Goal: Transaction & Acquisition: Purchase product/service

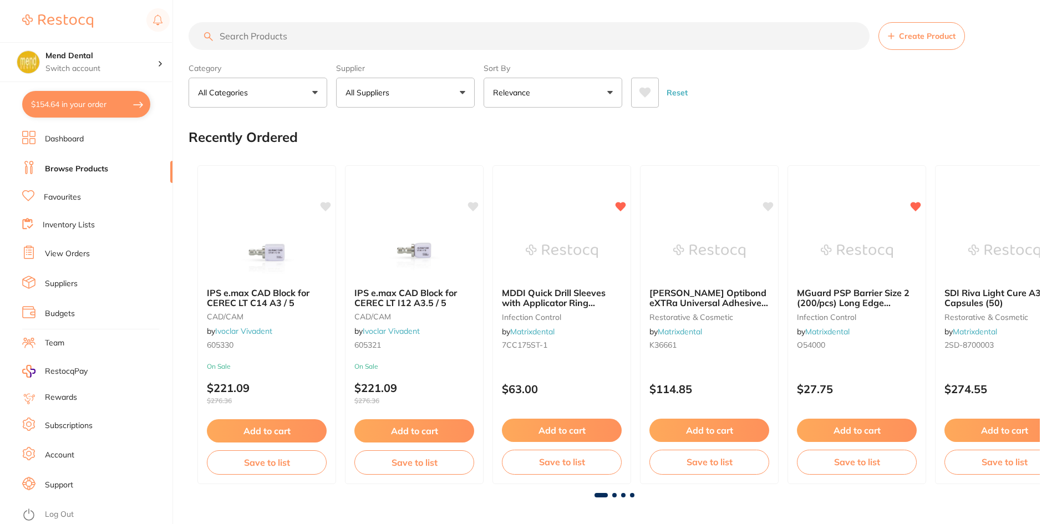
click at [270, 43] on input "search" at bounding box center [528, 36] width 681 height 28
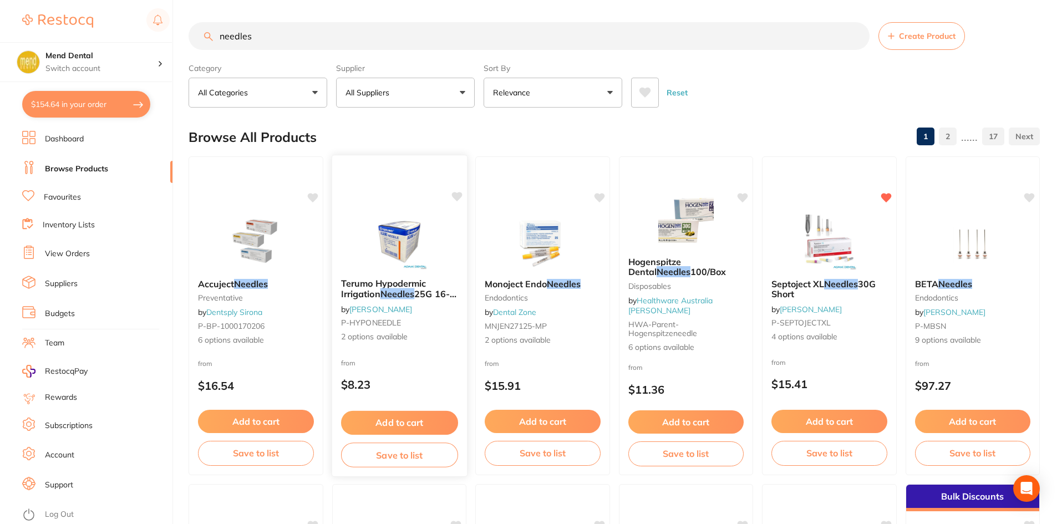
type input "needles"
click at [415, 218] on img at bounding box center [399, 241] width 73 height 56
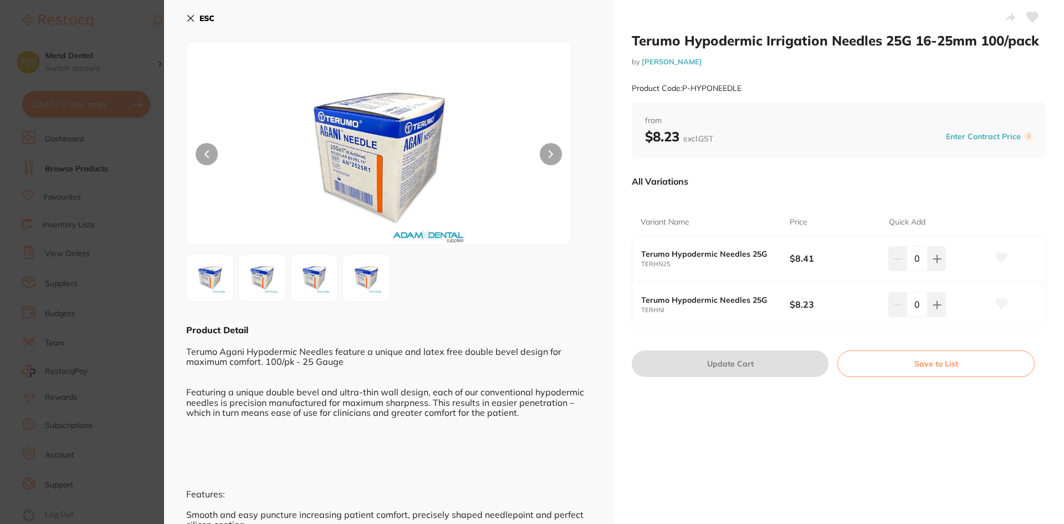
click at [1031, 22] on icon at bounding box center [1033, 17] width 12 height 10
click at [388, 146] on img at bounding box center [379, 156] width 231 height 175
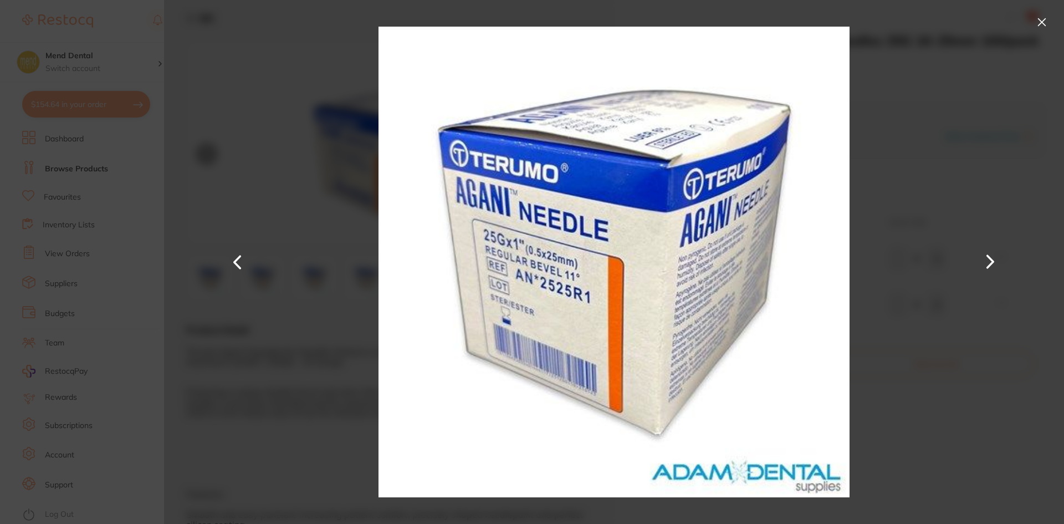
click at [1033, 23] on button at bounding box center [1042, 22] width 18 height 18
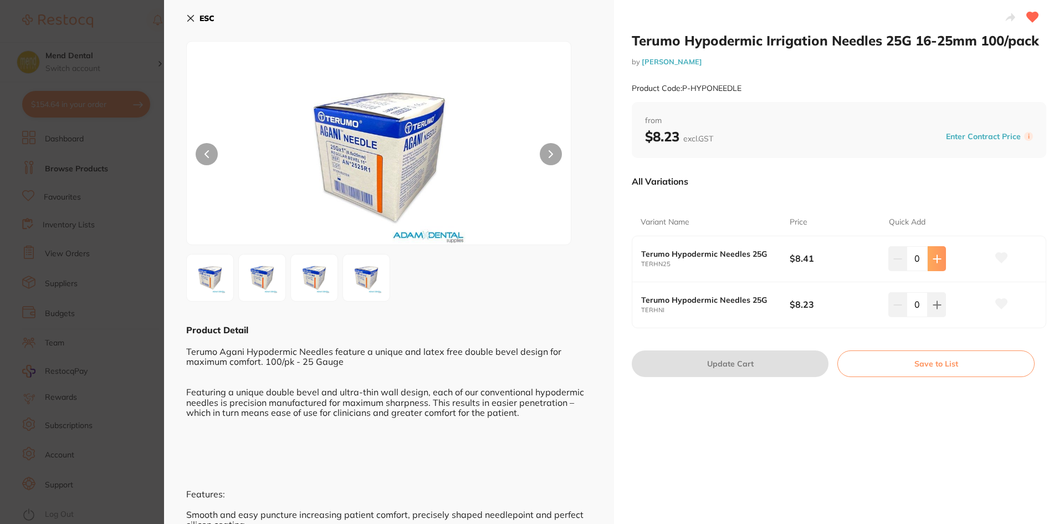
click at [937, 262] on icon at bounding box center [937, 258] width 9 height 9
type input "3"
click at [996, 256] on icon at bounding box center [1002, 258] width 12 height 10
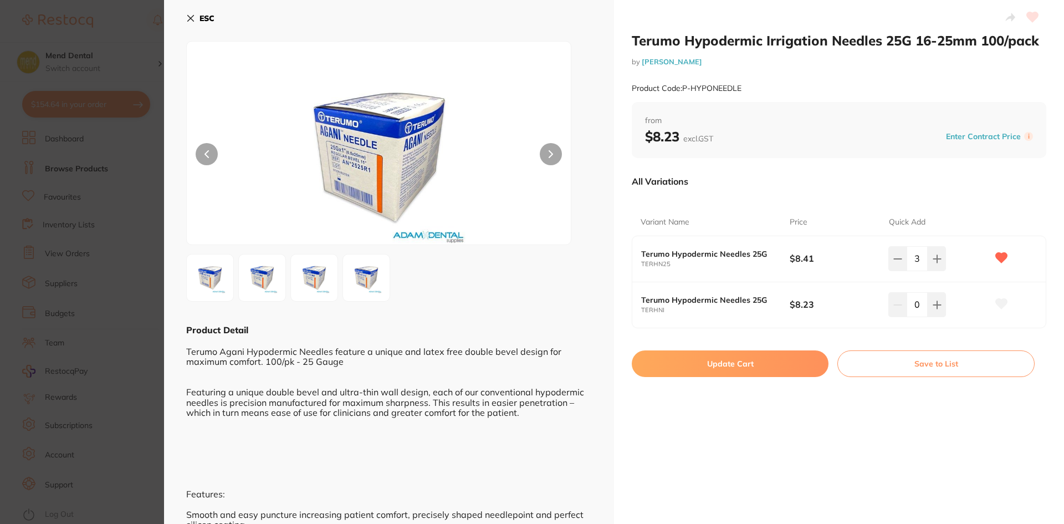
click at [783, 353] on button "Update Cart" at bounding box center [730, 363] width 197 height 27
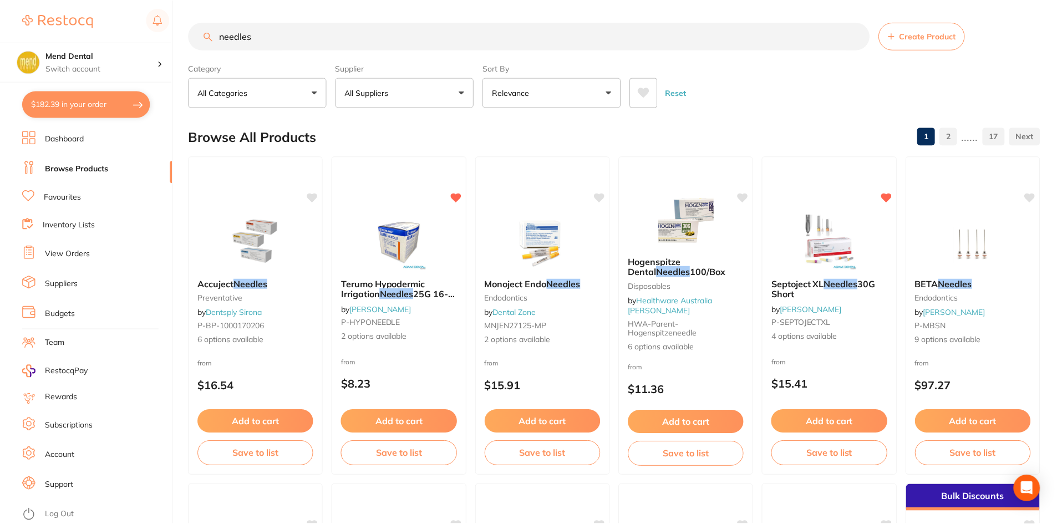
scroll to position [1, 0]
click at [411, 227] on img at bounding box center [399, 240] width 73 height 56
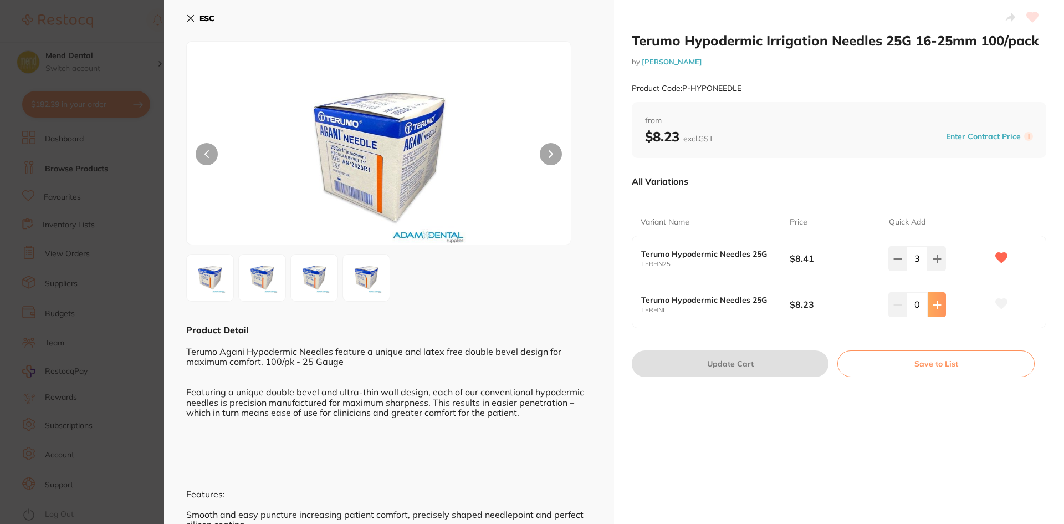
click at [933, 302] on icon at bounding box center [937, 304] width 9 height 9
click at [933, 304] on icon at bounding box center [937, 304] width 9 height 9
type input "3"
click at [1002, 259] on icon at bounding box center [1002, 258] width 12 height 10
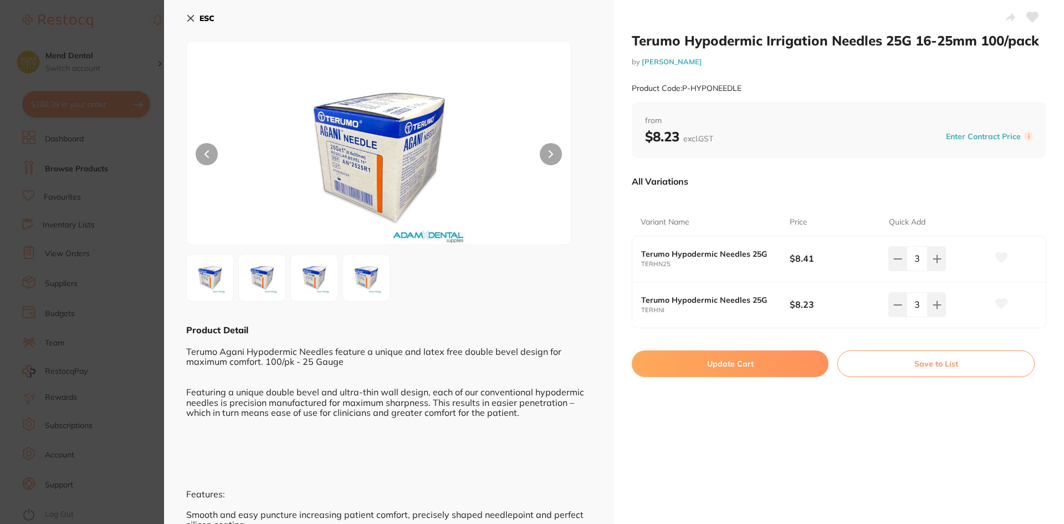
click at [997, 299] on icon at bounding box center [1002, 304] width 12 height 10
click at [889, 258] on button at bounding box center [898, 258] width 18 height 24
click at [889, 257] on button at bounding box center [898, 258] width 18 height 24
click at [901, 259] on button at bounding box center [898, 258] width 18 height 24
type input "0"
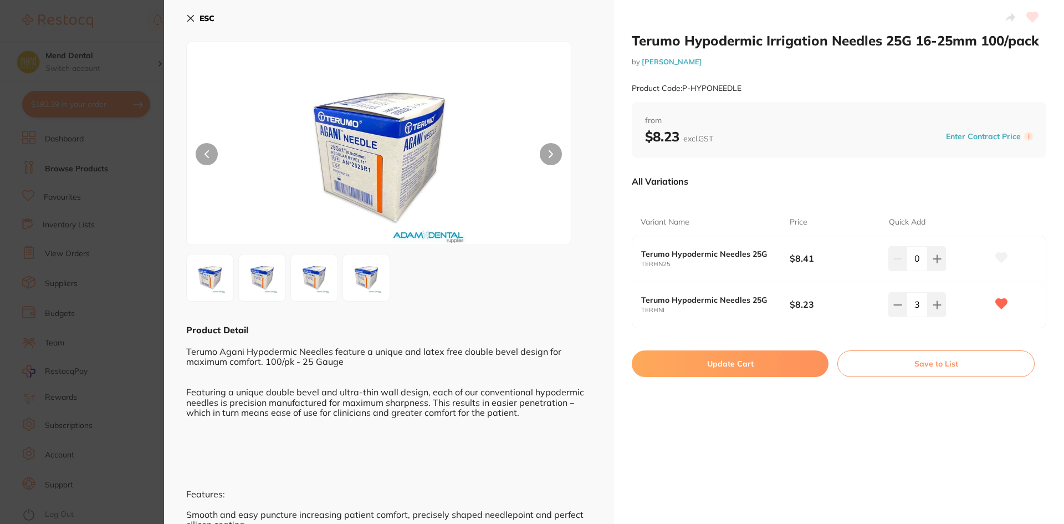
click at [743, 364] on button "Update Cart" at bounding box center [730, 363] width 197 height 27
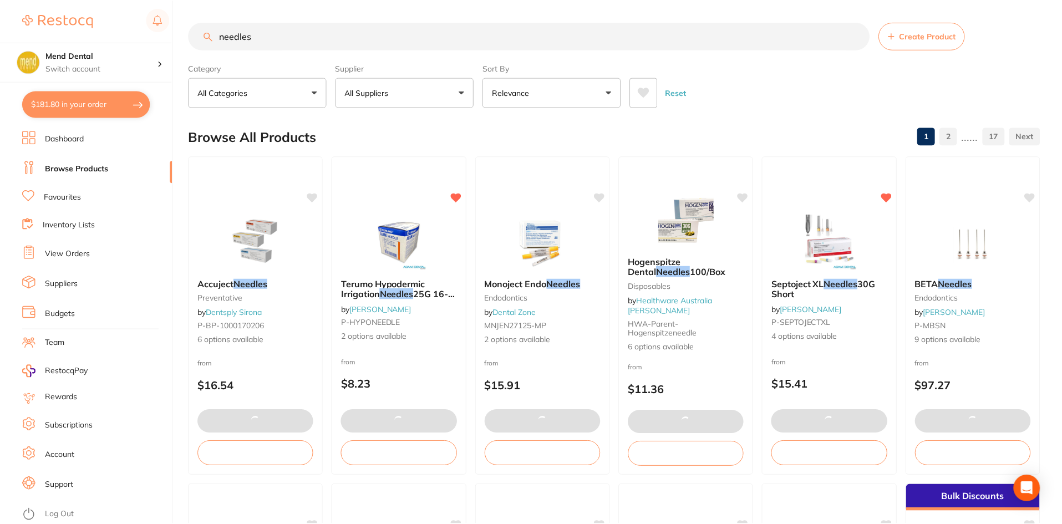
scroll to position [1, 0]
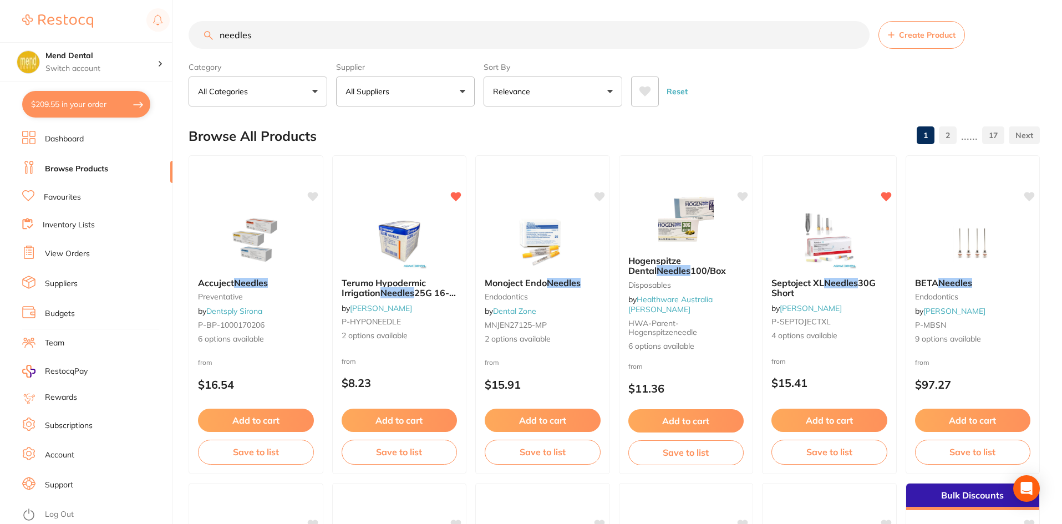
click at [121, 98] on button "$209.55 in your order" at bounding box center [86, 104] width 128 height 27
checkbox input "true"
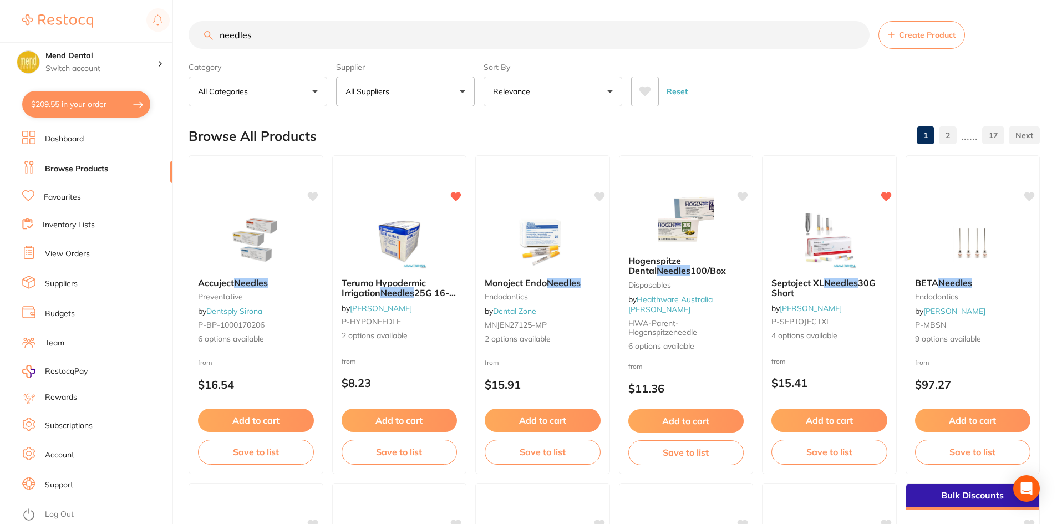
checkbox input "true"
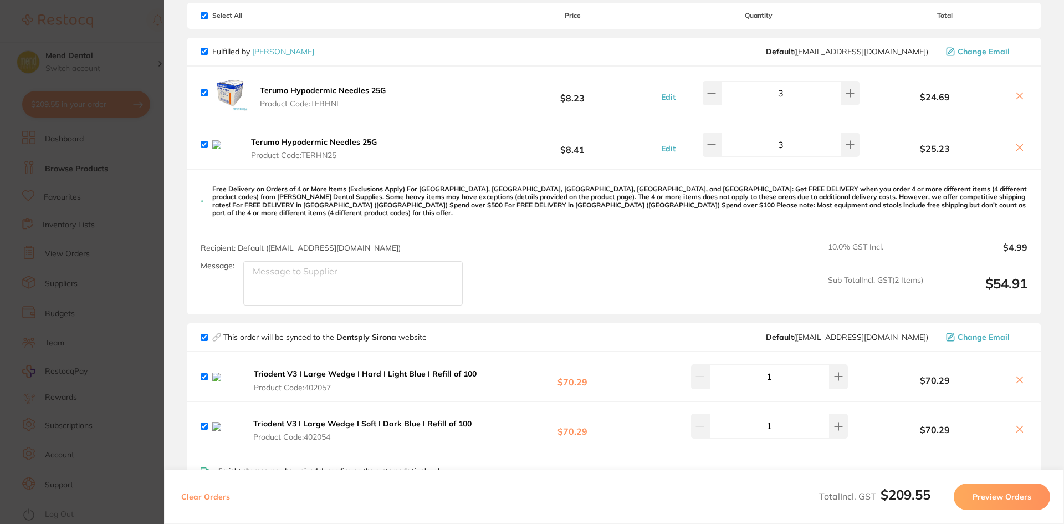
scroll to position [111, 0]
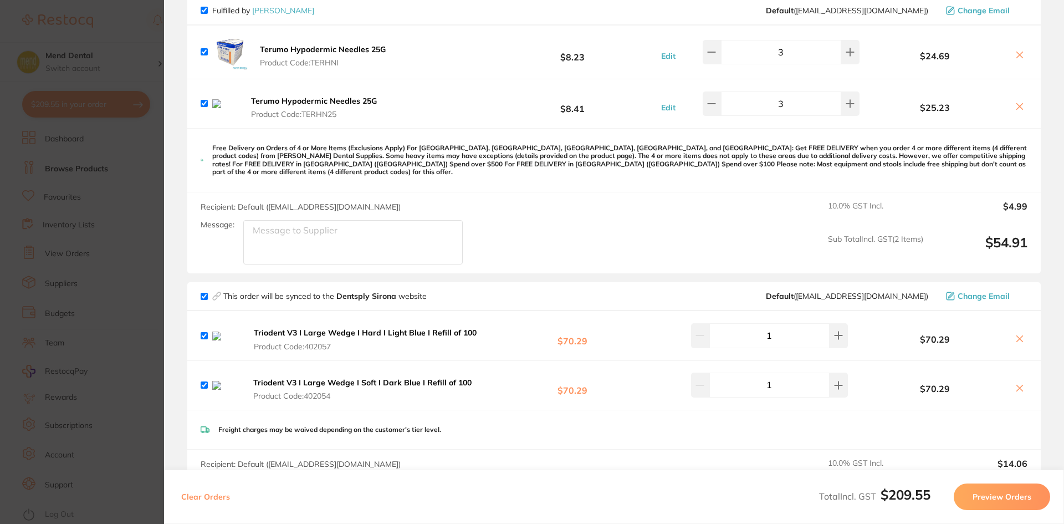
click at [1016, 109] on icon at bounding box center [1020, 106] width 9 height 9
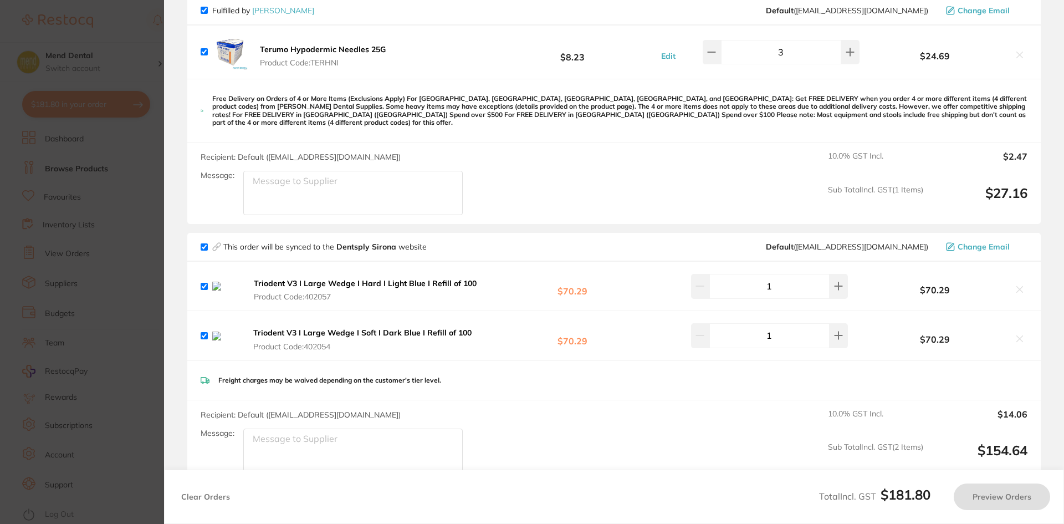
checkbox input "true"
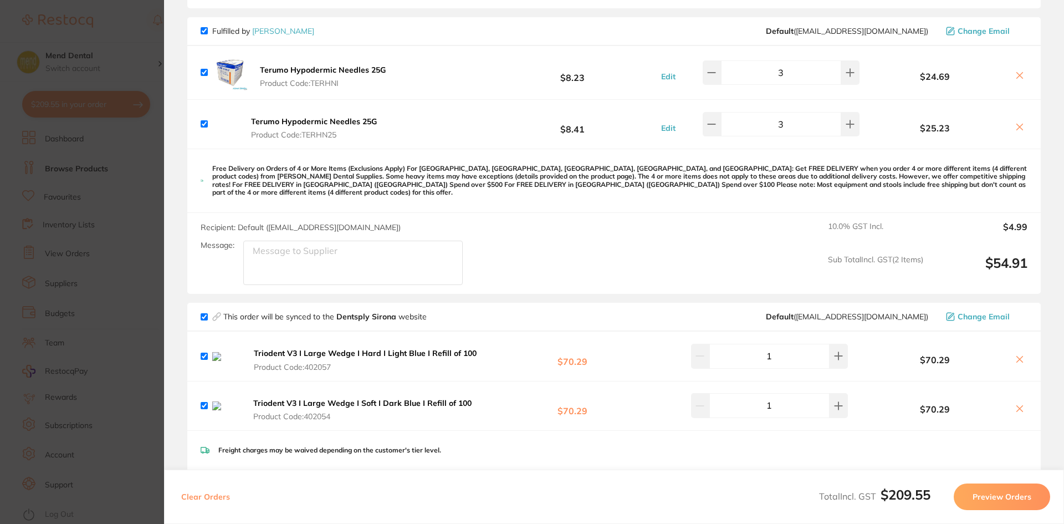
scroll to position [73, 0]
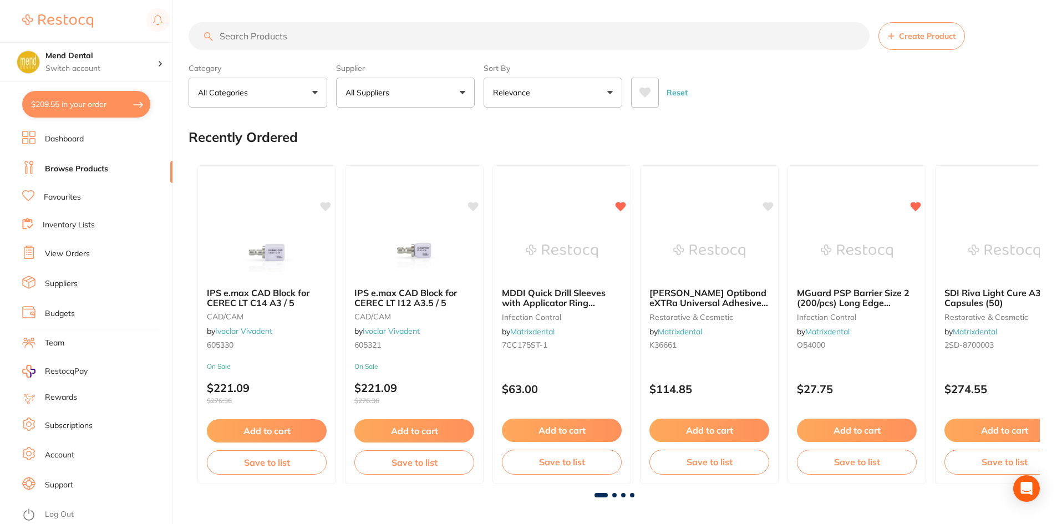
click at [117, 101] on button "$209.55 in your order" at bounding box center [86, 104] width 128 height 27
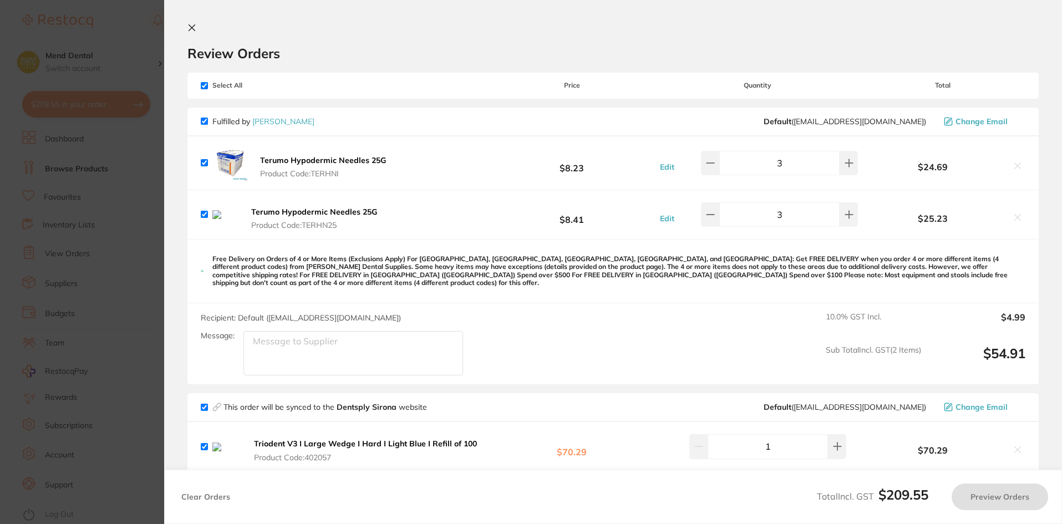
checkbox input "true"
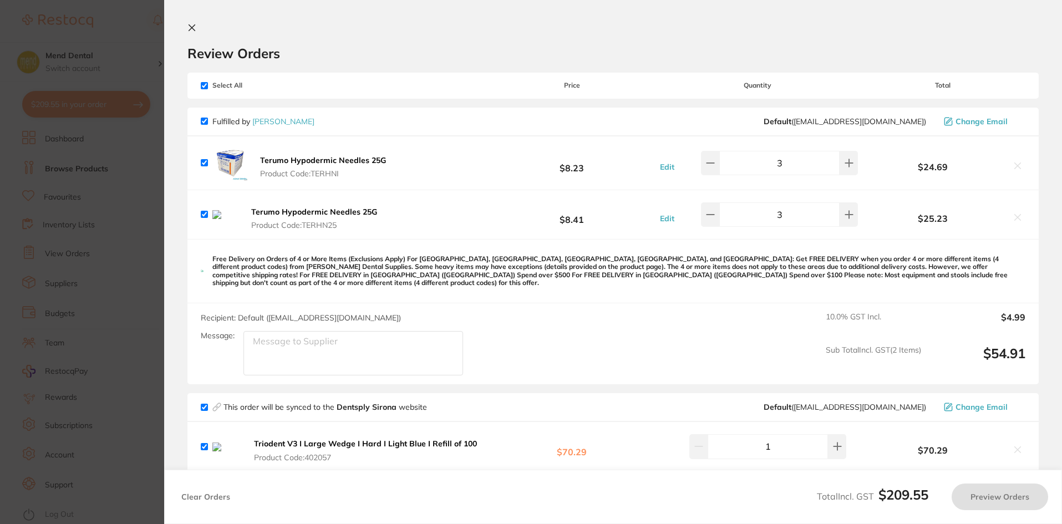
checkbox input "true"
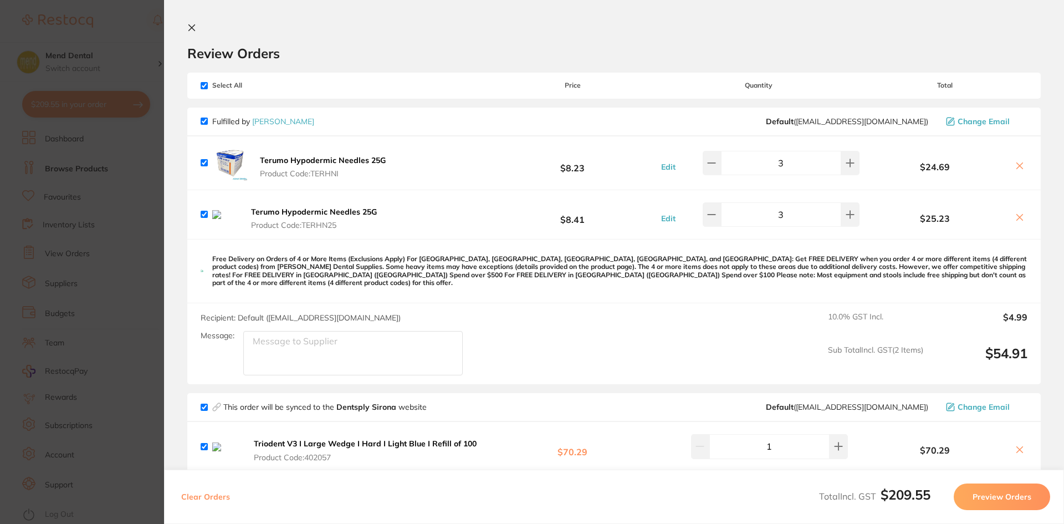
click at [1016, 221] on icon at bounding box center [1020, 217] width 9 height 9
click at [1018, 218] on icon at bounding box center [1020, 218] width 6 height 6
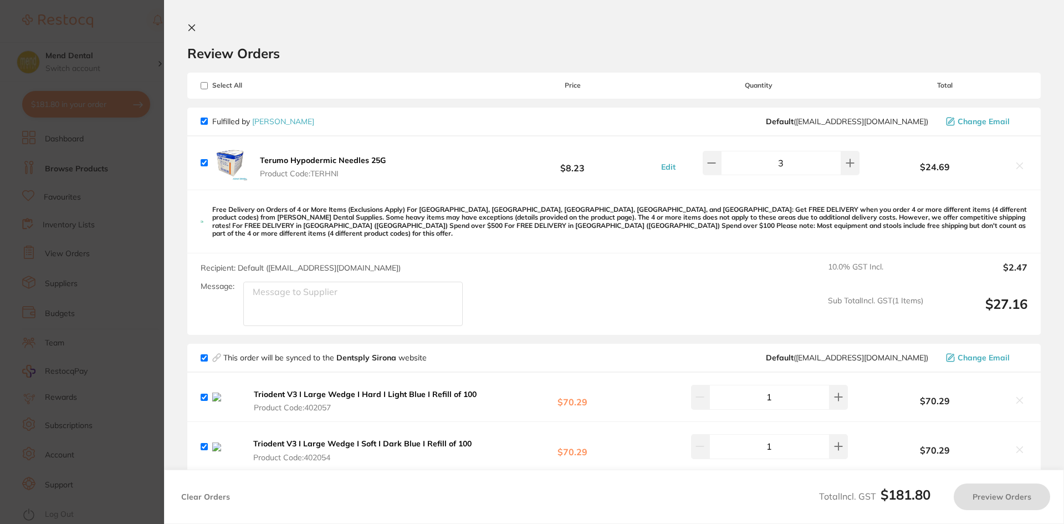
checkbox input "true"
click at [115, 153] on section "Update RRP Set your pre negotiated price for this item. Item Agreed RRP (excl. …" at bounding box center [532, 262] width 1064 height 524
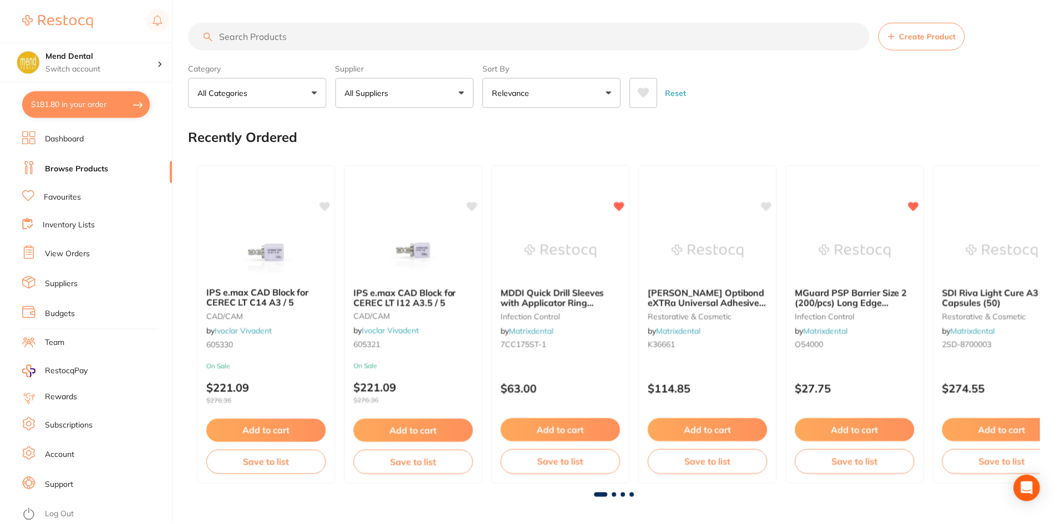
scroll to position [1, 0]
click at [251, 40] on input "search" at bounding box center [528, 35] width 681 height 28
type input "emax"
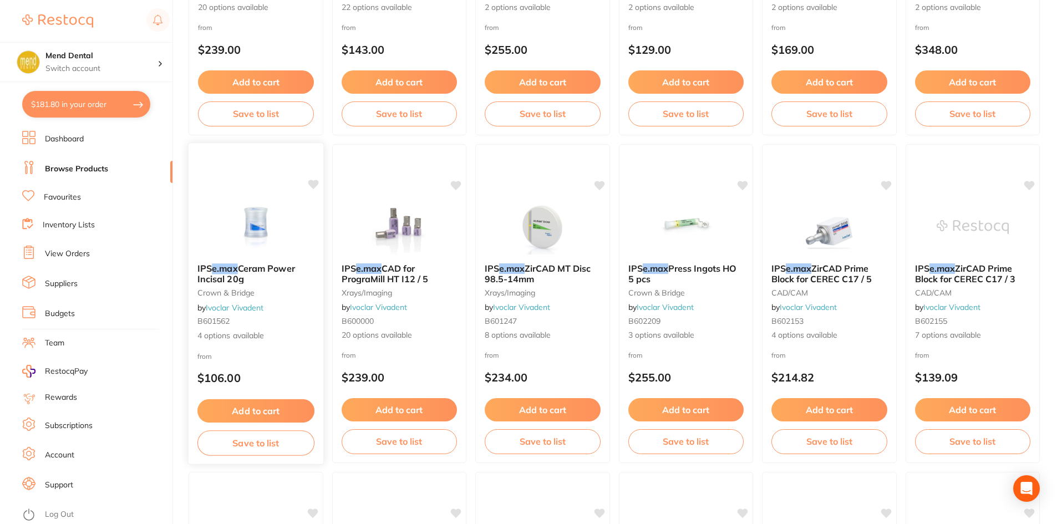
scroll to position [665, 0]
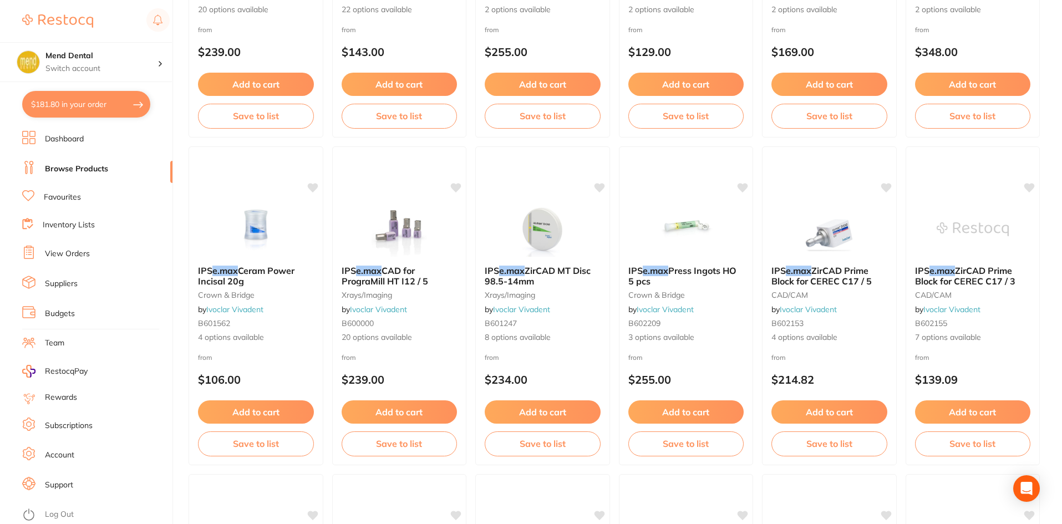
click at [74, 254] on link "View Orders" at bounding box center [67, 253] width 45 height 11
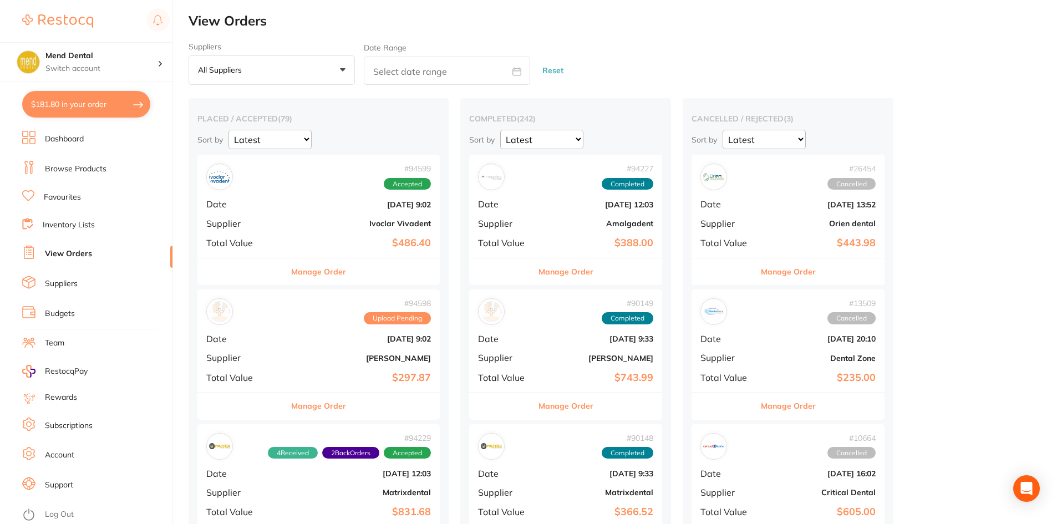
click at [320, 273] on button "Manage Order" at bounding box center [318, 271] width 55 height 27
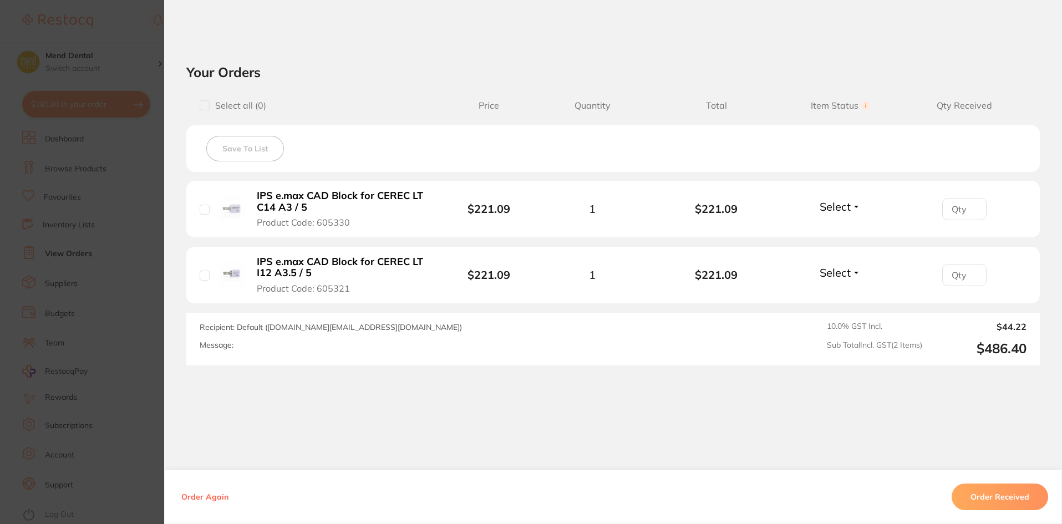
scroll to position [354, 0]
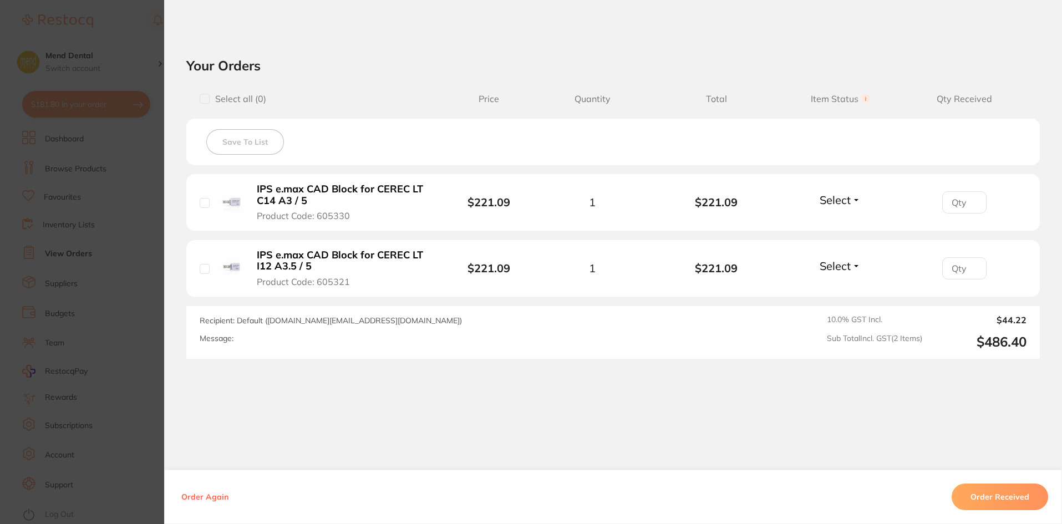
click at [63, 145] on section "Order ID: Restocq- 94599 Order Information Accepted Order Order Date [DATE] 9:0…" at bounding box center [531, 262] width 1062 height 524
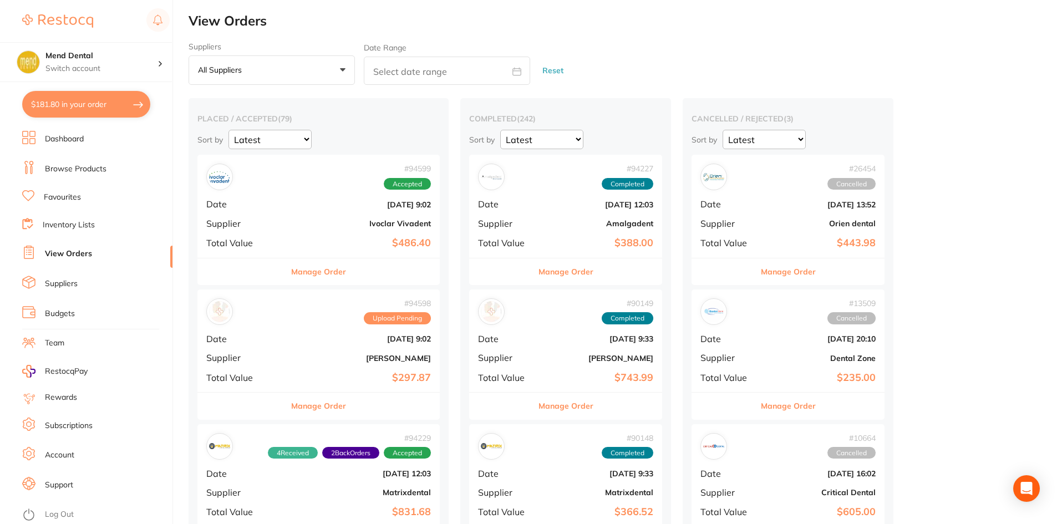
click at [74, 167] on link "Browse Products" at bounding box center [76, 169] width 62 height 11
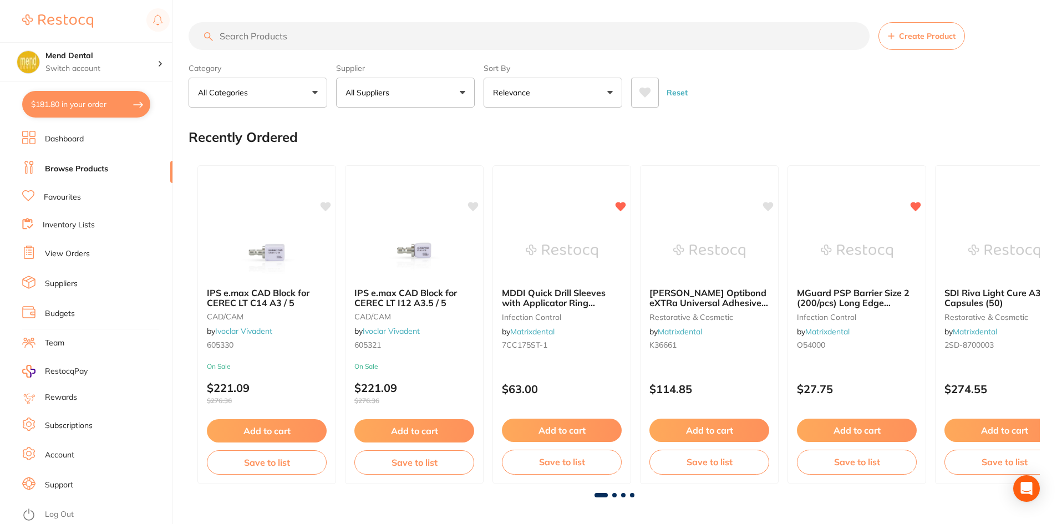
click at [277, 38] on input "search" at bounding box center [528, 36] width 681 height 28
type input "ips e.max"
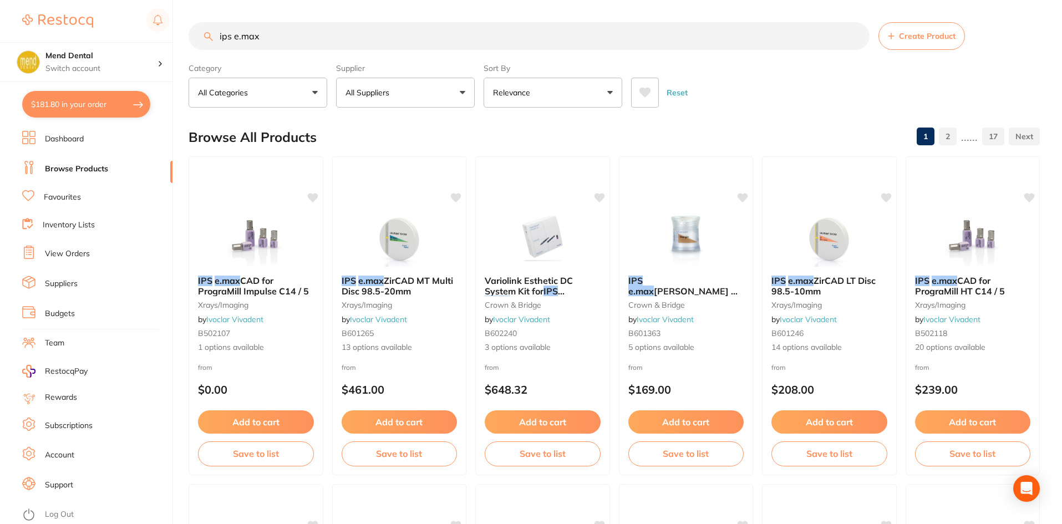
click at [587, 91] on button "Relevance" at bounding box center [552, 93] width 139 height 30
click at [644, 92] on icon at bounding box center [645, 93] width 12 height 10
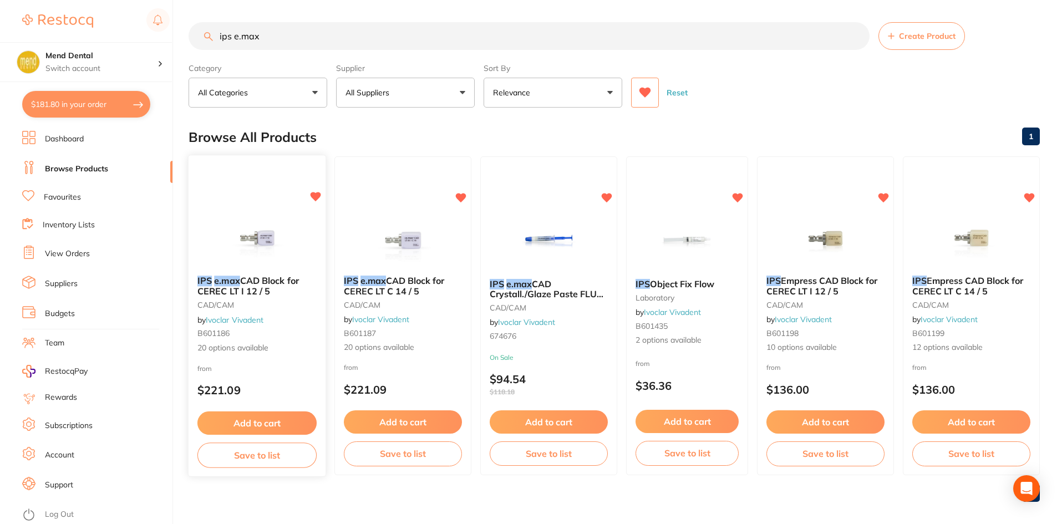
click at [283, 227] on img at bounding box center [257, 239] width 73 height 56
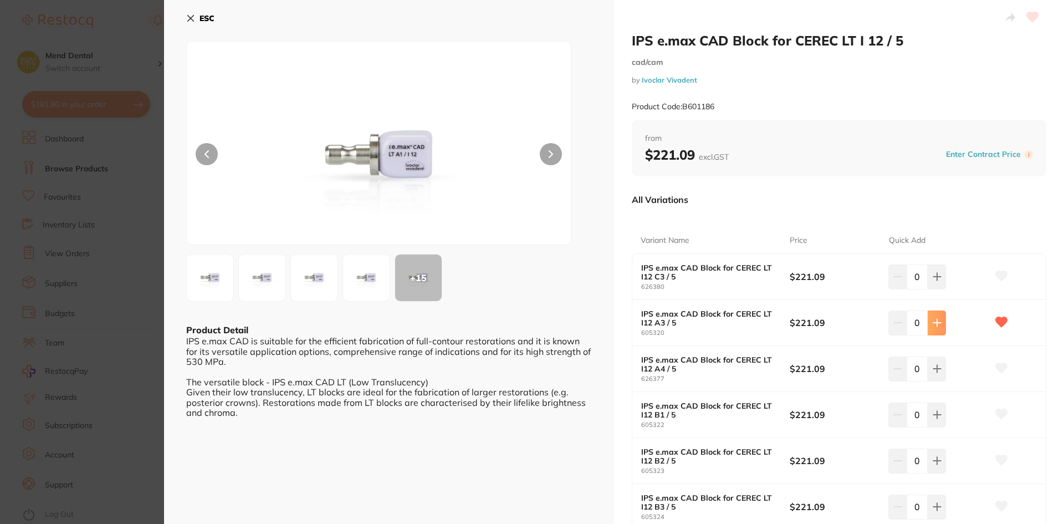
click at [937, 320] on icon at bounding box center [937, 322] width 9 height 9
click at [902, 321] on button at bounding box center [898, 322] width 18 height 24
type input "1"
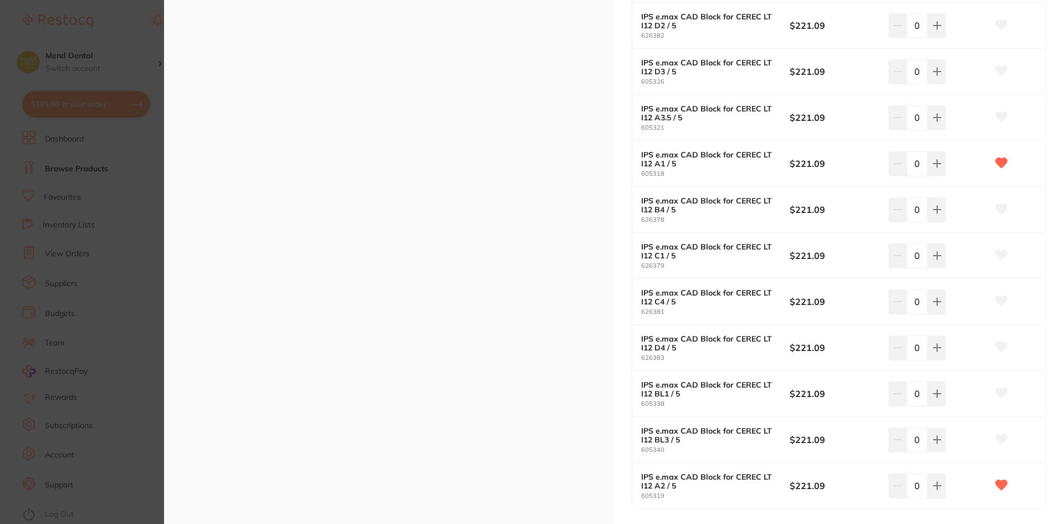
scroll to position [832, 0]
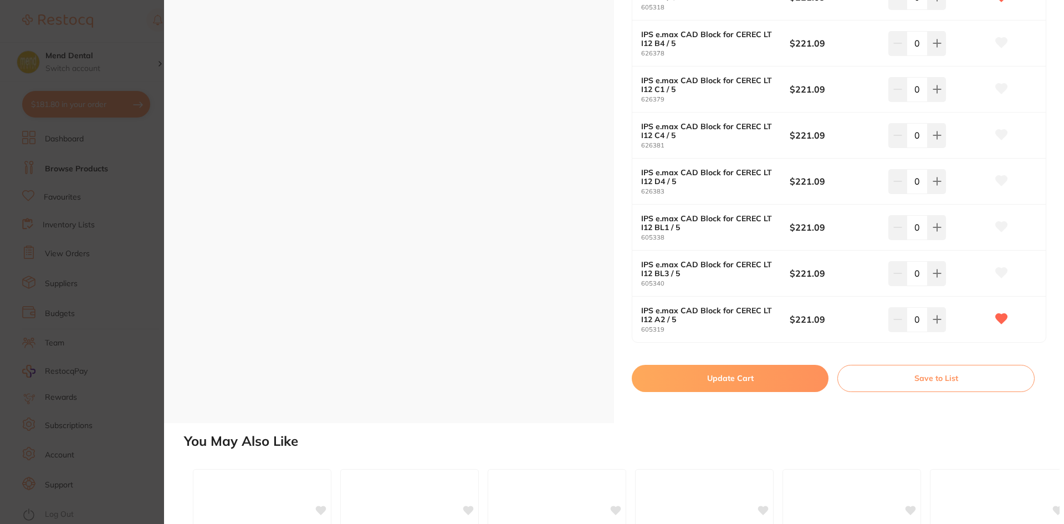
click at [741, 374] on button "Update Cart" at bounding box center [730, 378] width 197 height 27
checkbox input "false"
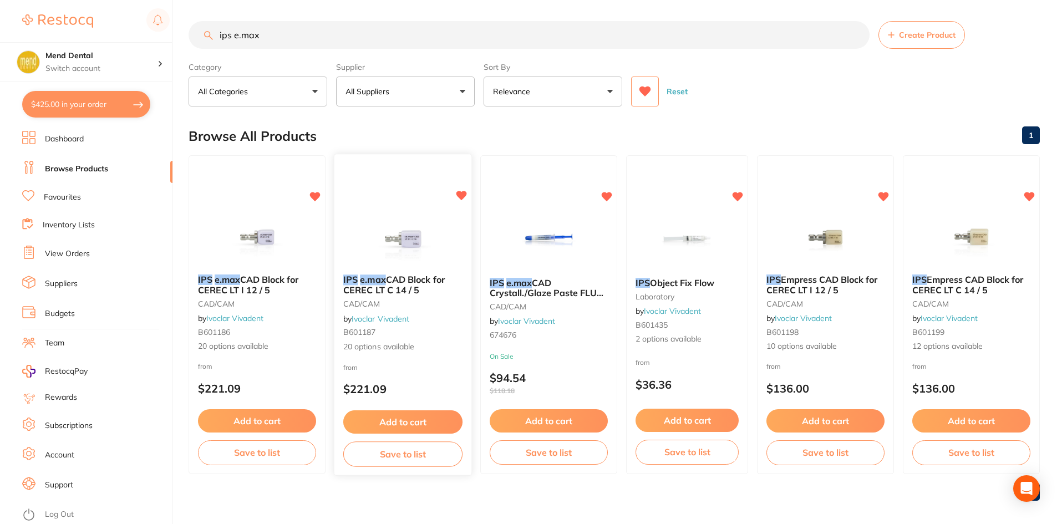
click at [436, 223] on img at bounding box center [402, 238] width 73 height 56
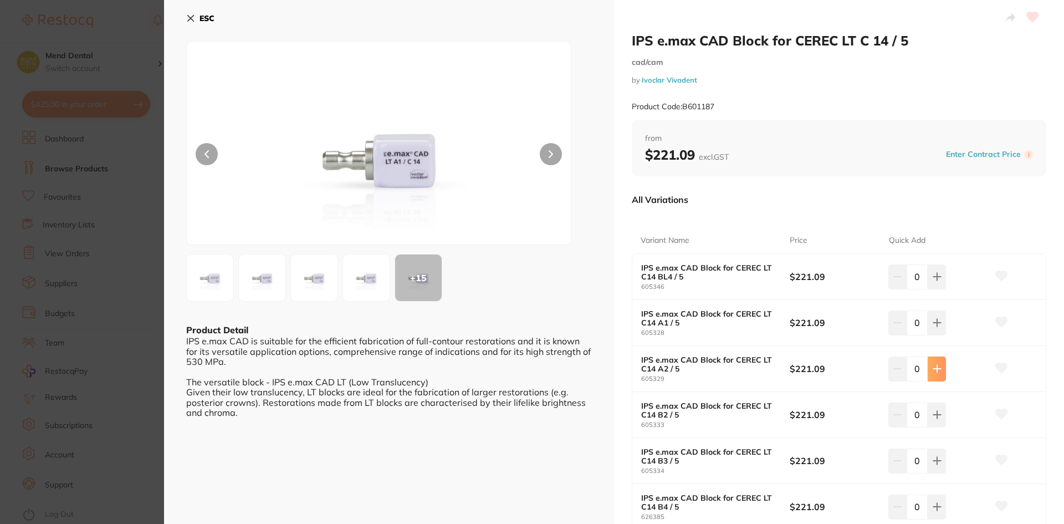
click at [933, 366] on icon at bounding box center [937, 368] width 9 height 9
type input "1"
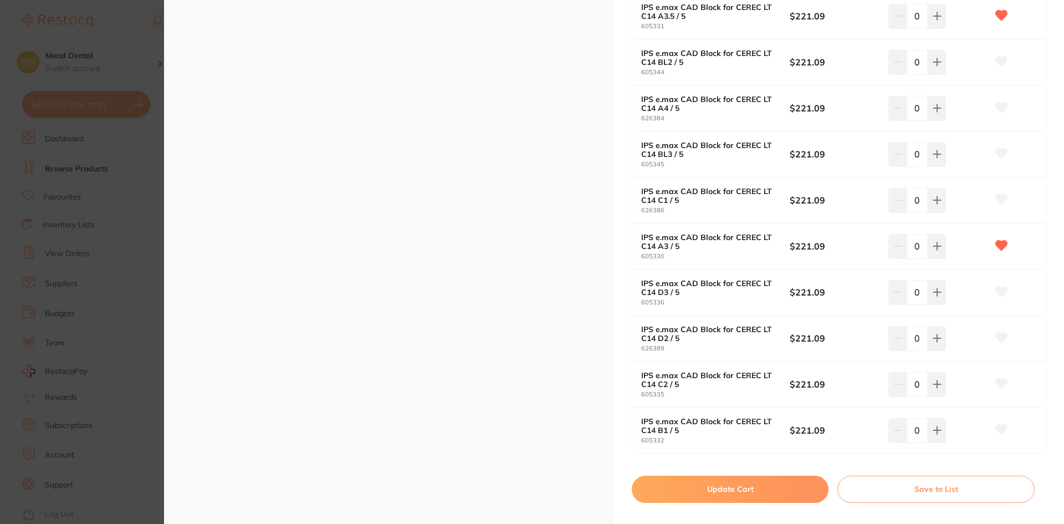
scroll to position [1109, 0]
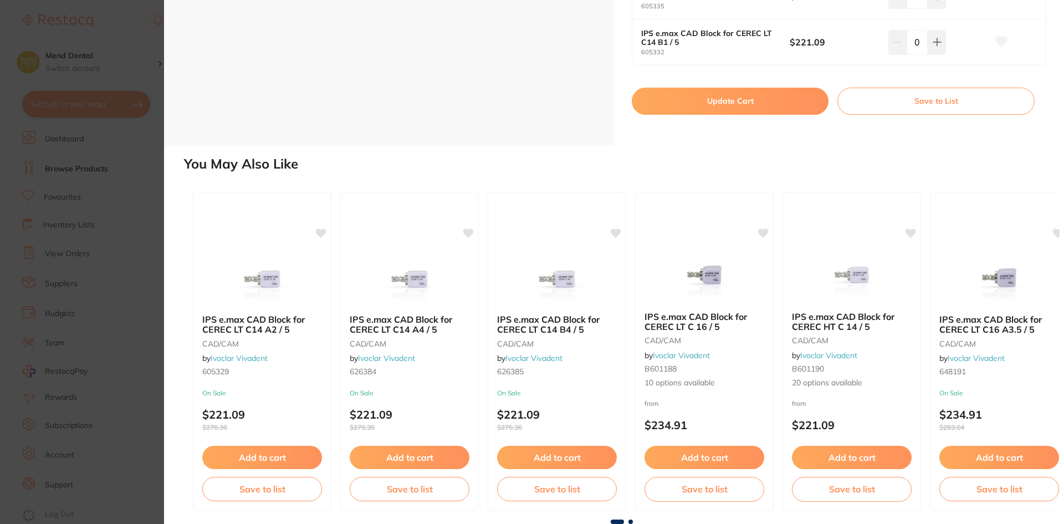
click at [738, 90] on button "Update Cart" at bounding box center [730, 101] width 197 height 27
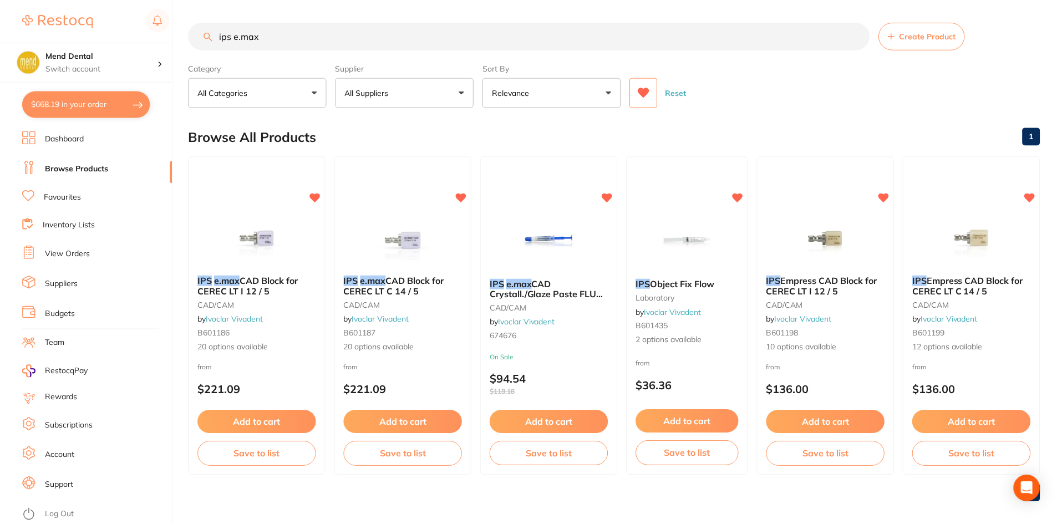
scroll to position [1, 0]
click at [80, 253] on link "View Orders" at bounding box center [67, 253] width 45 height 11
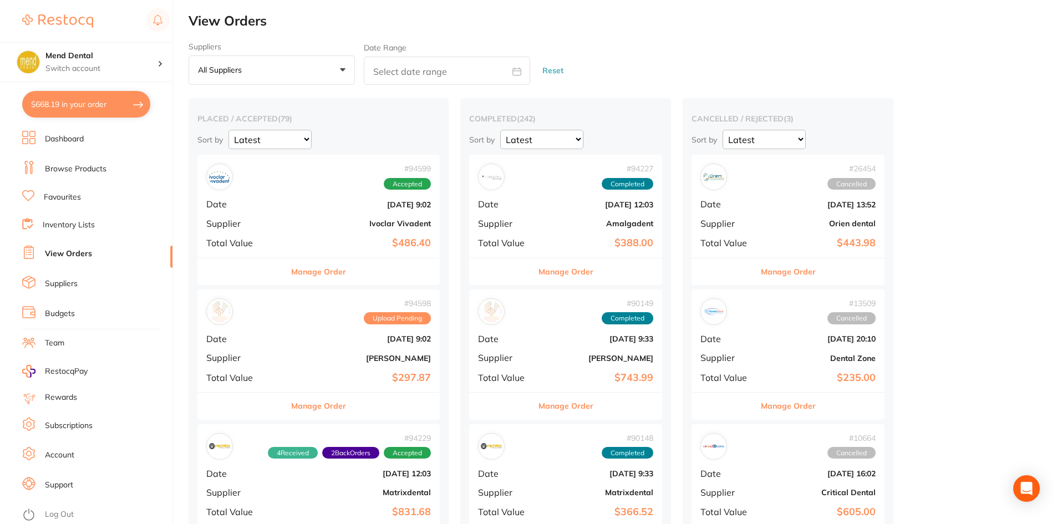
click at [321, 269] on button "Manage Order" at bounding box center [318, 271] width 55 height 27
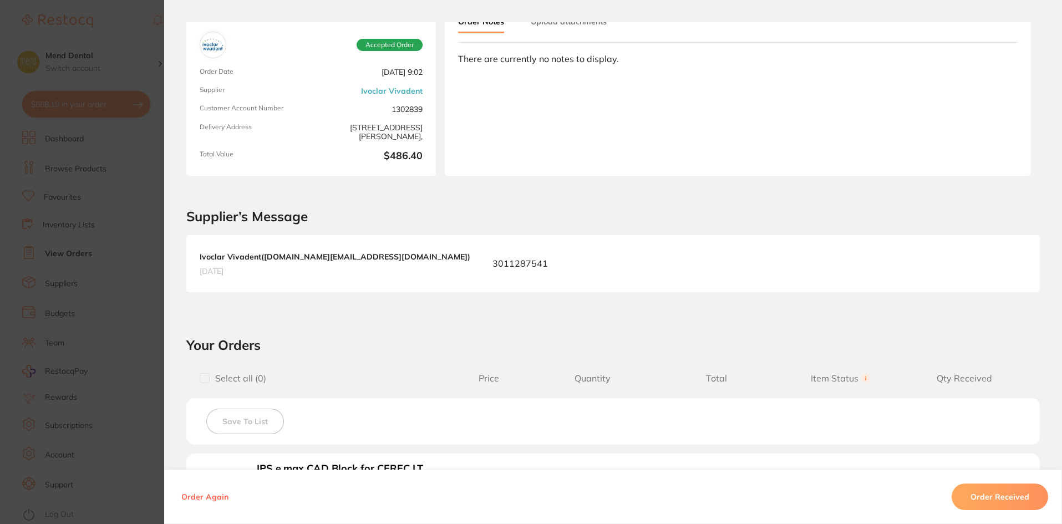
scroll to position [277, 0]
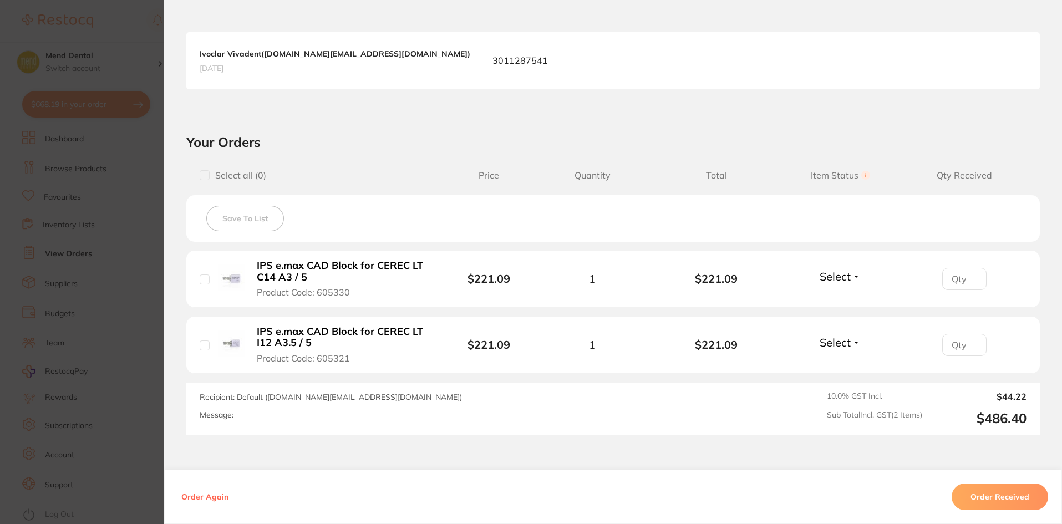
click at [152, 255] on section "Order ID: Restocq- 94599 Order Information Accepted Order Order Date [DATE] 9:0…" at bounding box center [531, 262] width 1062 height 524
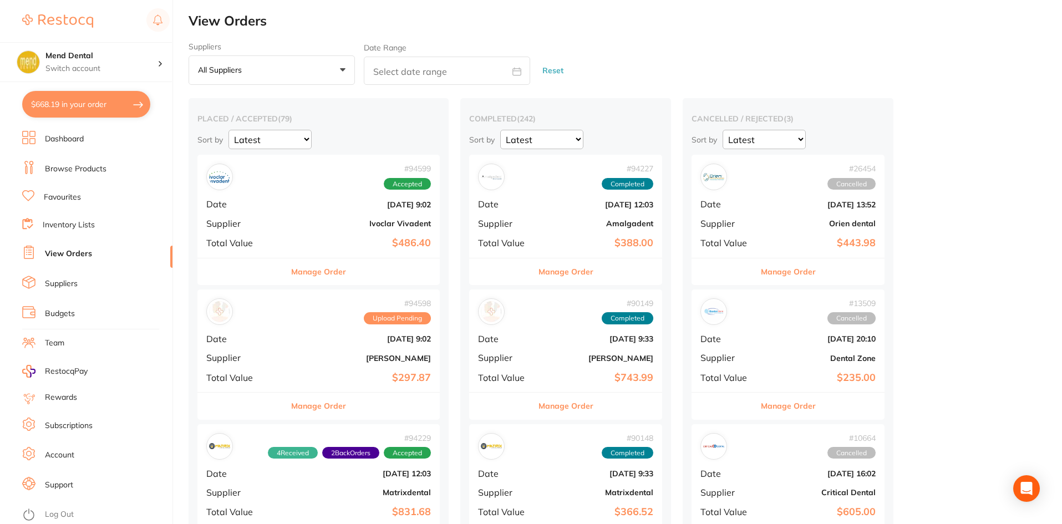
click at [314, 409] on button "Manage Order" at bounding box center [318, 406] width 55 height 27
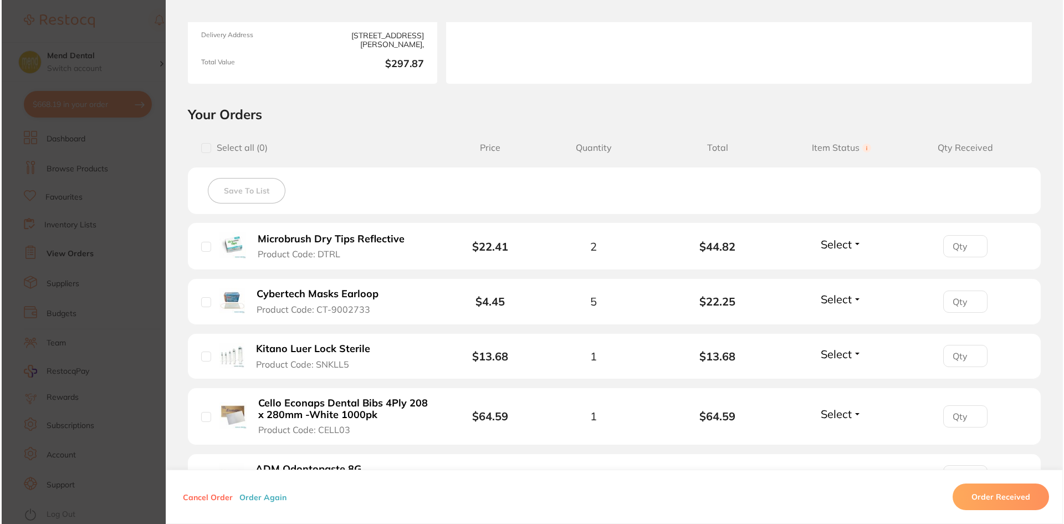
scroll to position [388, 0]
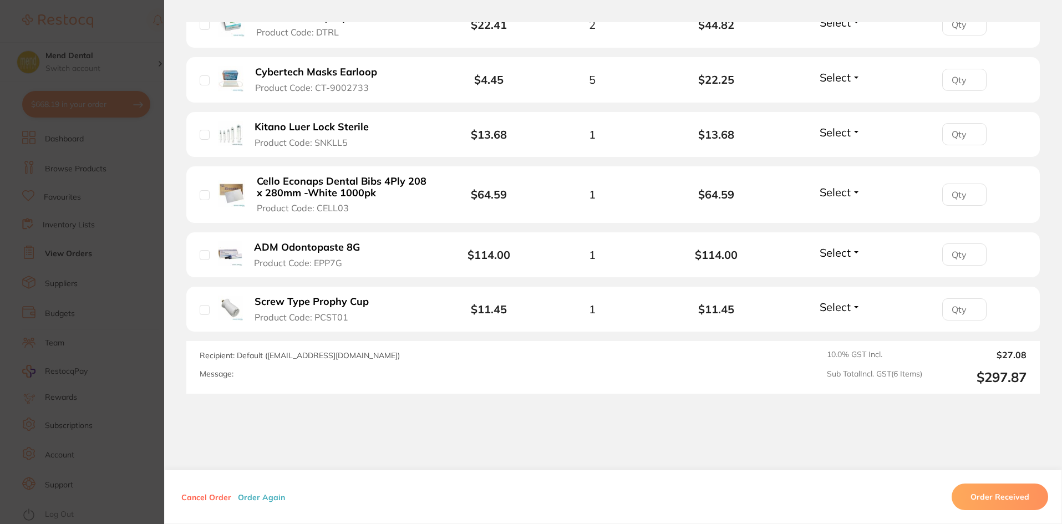
click at [111, 238] on section "Order ID: Restocq- 94598 Order Information Upload Pending Order Date [DATE] 9:0…" at bounding box center [531, 262] width 1062 height 524
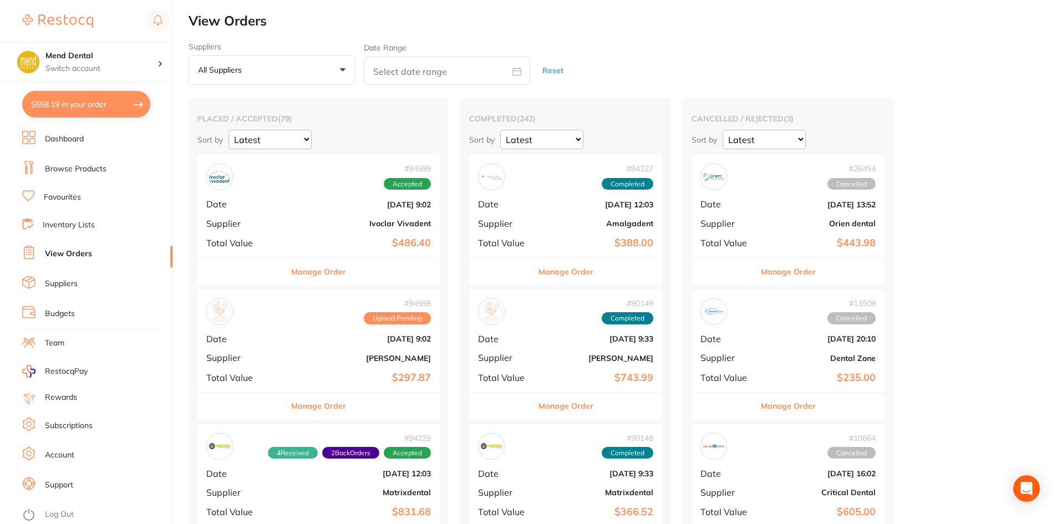
click at [84, 168] on link "Browse Products" at bounding box center [76, 169] width 62 height 11
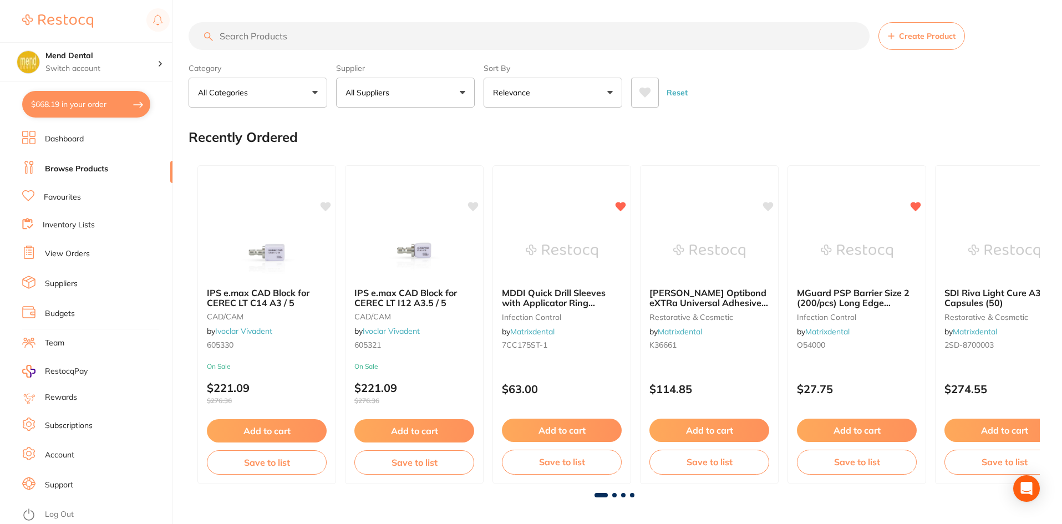
click at [106, 99] on button "$668.19 in your order" at bounding box center [86, 104] width 128 height 27
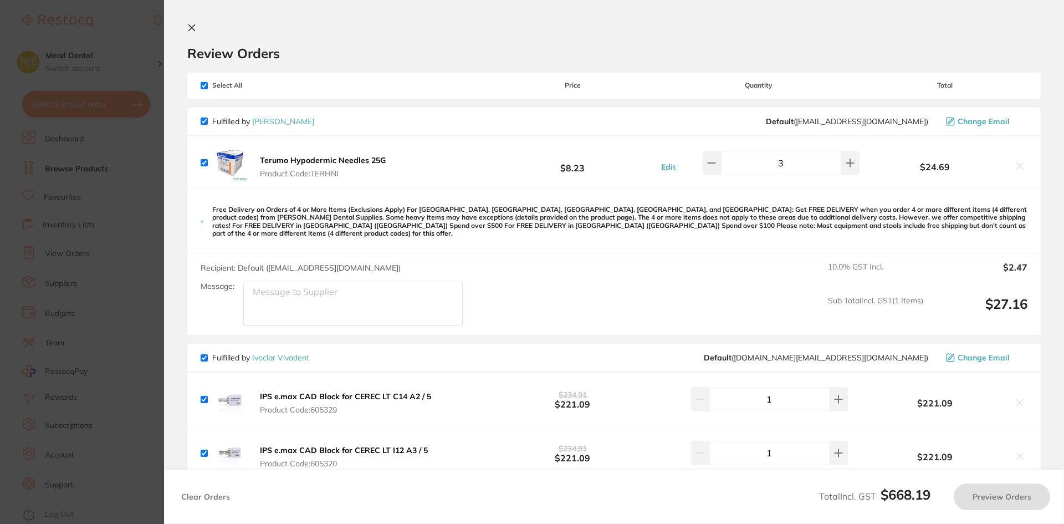
checkbox input "true"
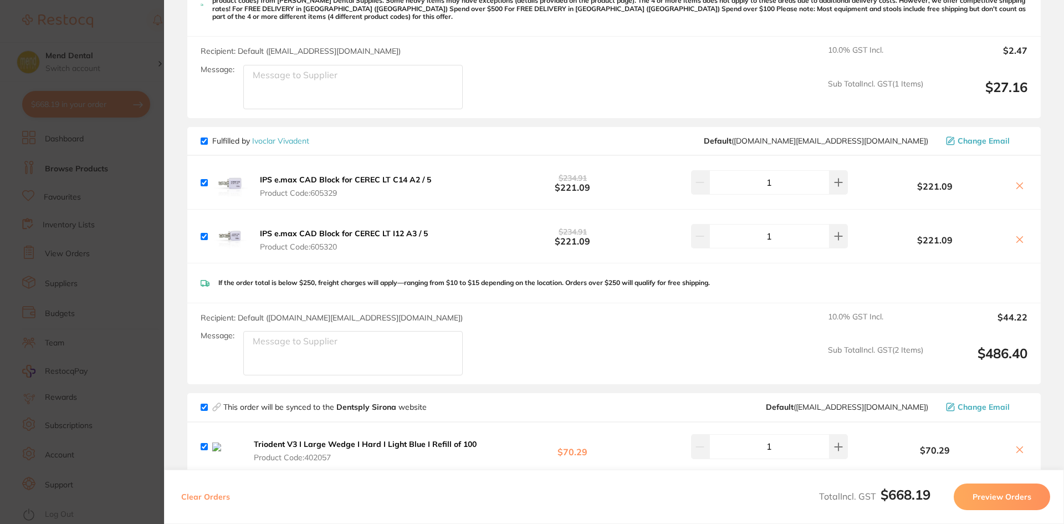
scroll to position [222, 0]
